Goal: Communication & Community: Answer question/provide support

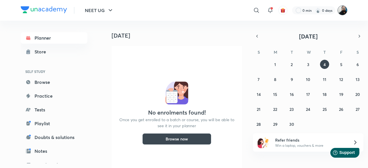
click at [340, 13] on img at bounding box center [342, 10] width 10 height 10
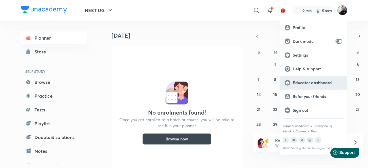
click at [311, 84] on p "Educator dashboard" at bounding box center [318, 82] width 50 height 5
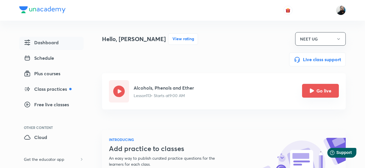
click at [313, 91] on icon "Go live" at bounding box center [312, 91] width 4 height 4
click at [312, 92] on icon "Go live" at bounding box center [312, 91] width 4 height 4
